Goal: Information Seeking & Learning: Learn about a topic

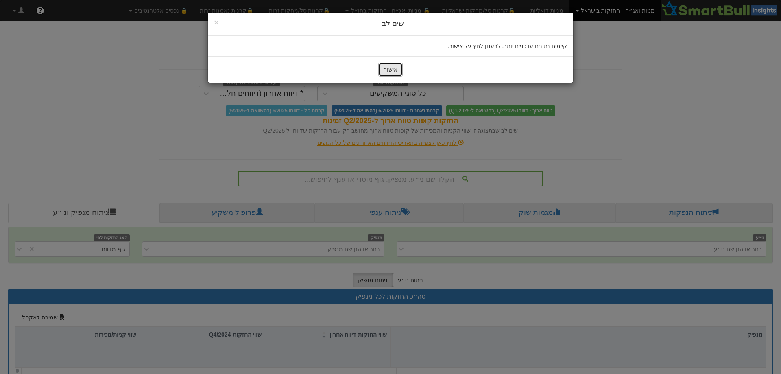
click at [396, 74] on button "אישור" at bounding box center [390, 70] width 24 height 14
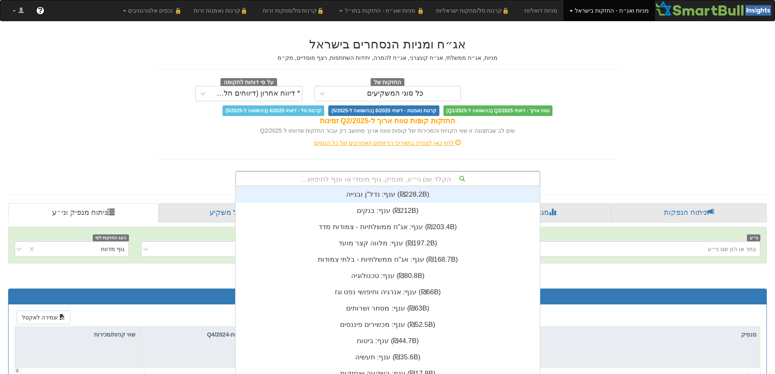
click at [427, 178] on div "הקלד שם ני״ע, מנפיק, גוף מוסדי או ענף לחיפוש... ענף: ‏נדל"ן ובנייה ‎(₪228.2B)‎ …" at bounding box center [387, 178] width 305 height 15
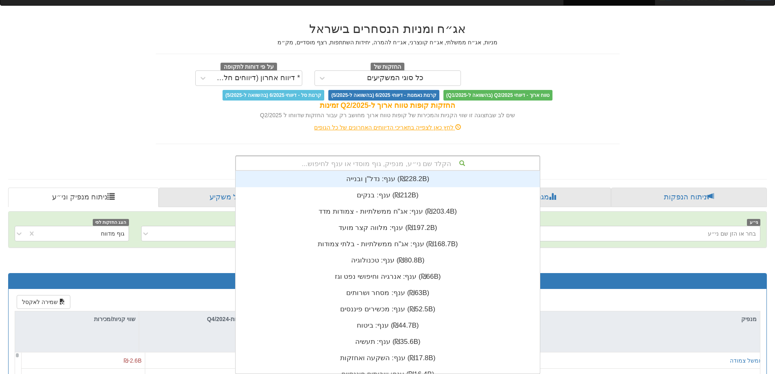
scroll to position [203, 0]
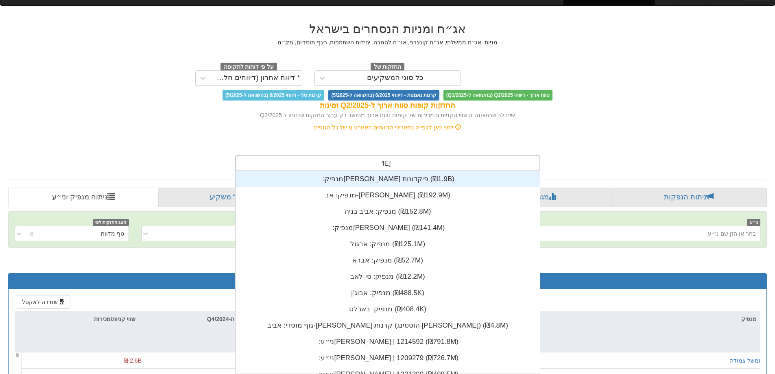
type input "אביב"
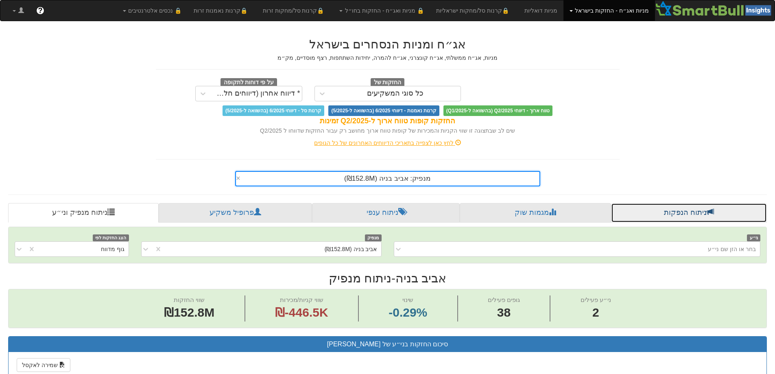
click at [642, 209] on link "ניתוח הנפקות" at bounding box center [689, 213] width 156 height 20
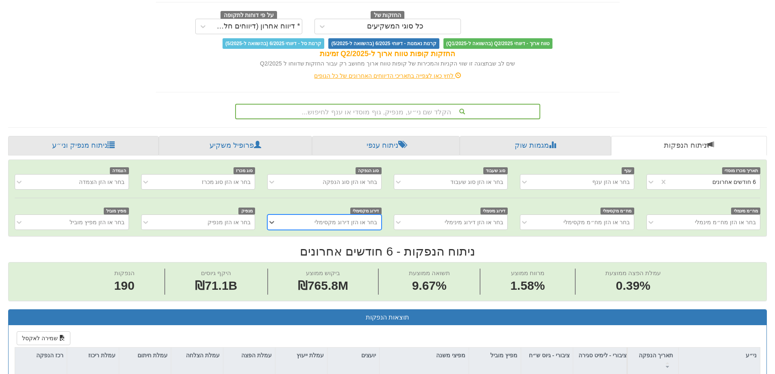
scroll to position [81, 0]
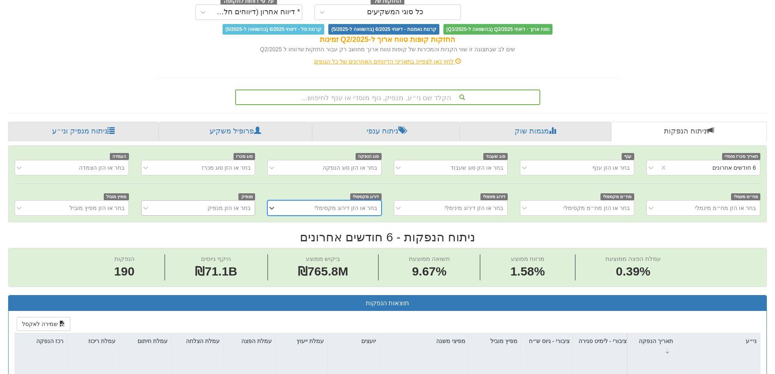
click at [210, 207] on div "בחר או הזן מנפיק" at bounding box center [204, 207] width 101 height 13
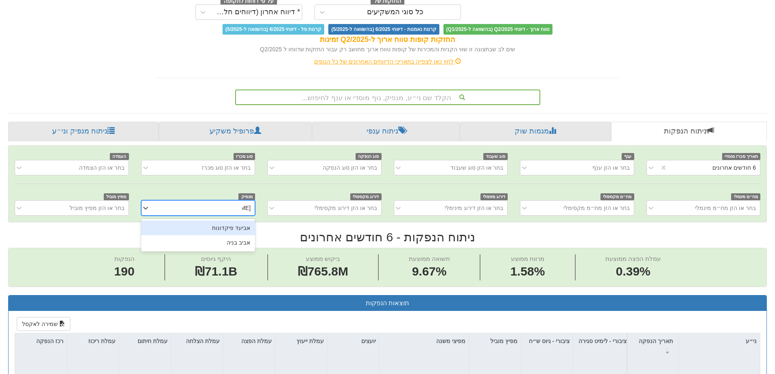
type input "אביב"
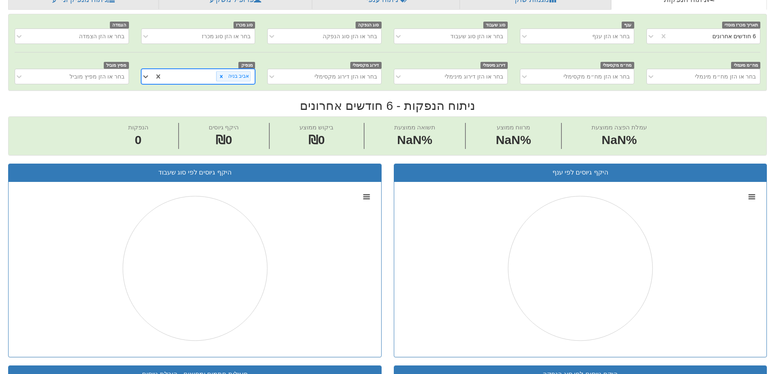
scroll to position [205, 0]
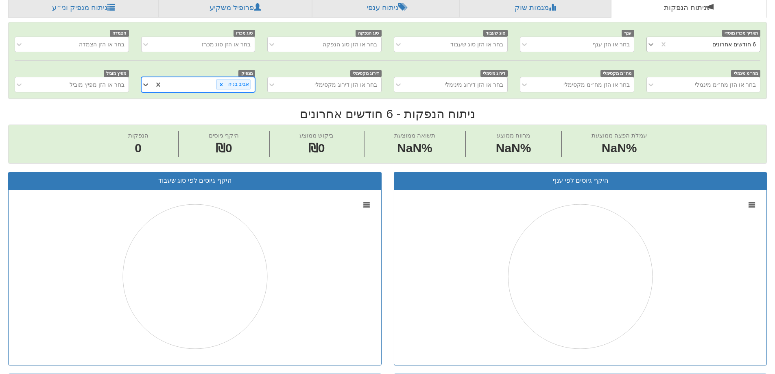
click at [651, 44] on icon at bounding box center [651, 44] width 8 height 8
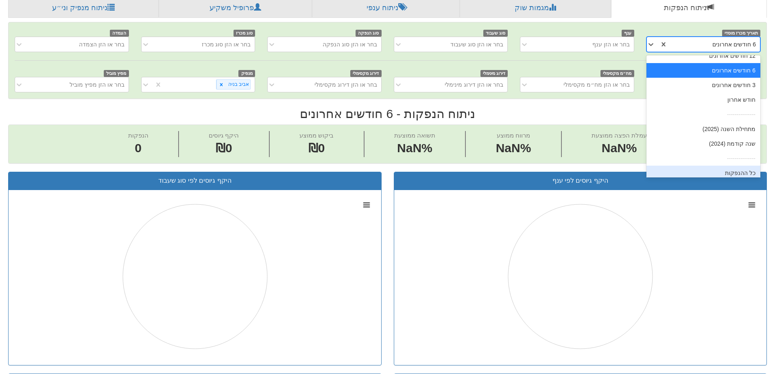
scroll to position [13, 0]
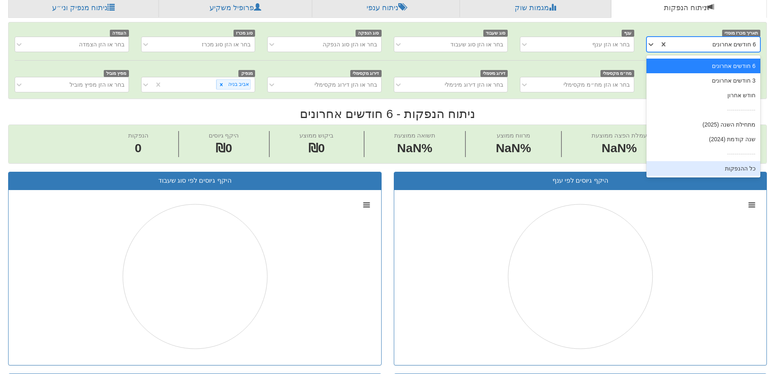
click at [673, 166] on div "כל ההנפקות" at bounding box center [704, 168] width 114 height 15
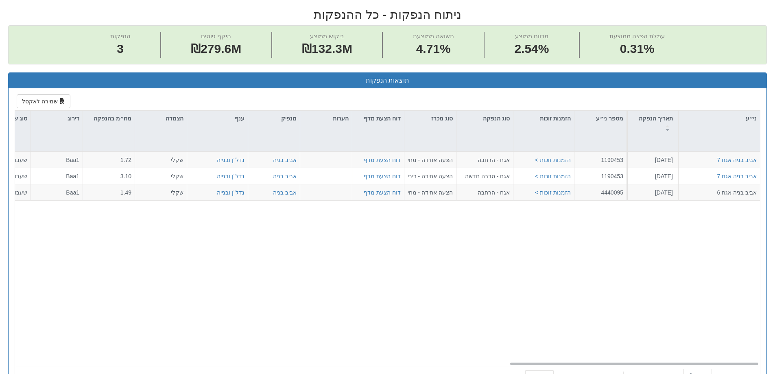
scroll to position [327, 0]
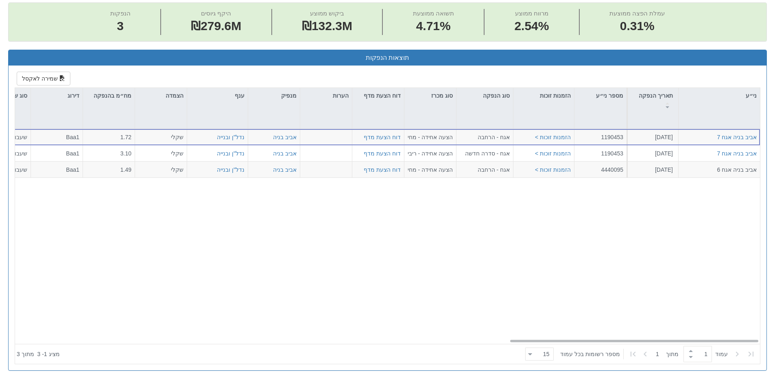
drag, startPoint x: 578, startPoint y: 338, endPoint x: 549, endPoint y: 337, distance: 29.7
click at [549, 337] on div "אביב בניה אגח 7 9.5.2024 1190453 הזמנות זוכות > אגח - הרחבה הצעה אחידה - מחיר ד…" at bounding box center [390, 239] width 751 height 221
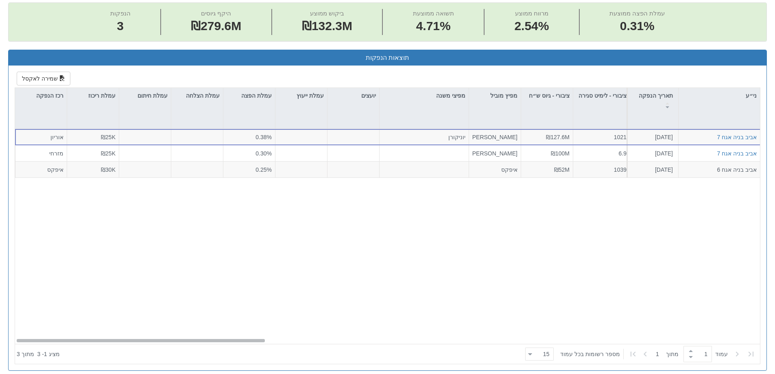
scroll to position [0, 0]
drag, startPoint x: 538, startPoint y: 342, endPoint x: 23, endPoint y: 267, distance: 520.1
click at [24, 269] on div "אביב בניה אגח 7 9.5.2024 1190453 הזמנות זוכות > אגח - הרחבה הצעה אחידה - מחיר ד…" at bounding box center [387, 236] width 745 height 215
drag, startPoint x: 259, startPoint y: 341, endPoint x: 229, endPoint y: 327, distance: 32.8
click at [229, 328] on div "אביב בניה אגח 7 9.5.2024 1190453 הזמנות זוכות > אגח - הרחבה הצעה אחידה - מחיר ד…" at bounding box center [387, 236] width 745 height 215
